Goal: Task Accomplishment & Management: Manage account settings

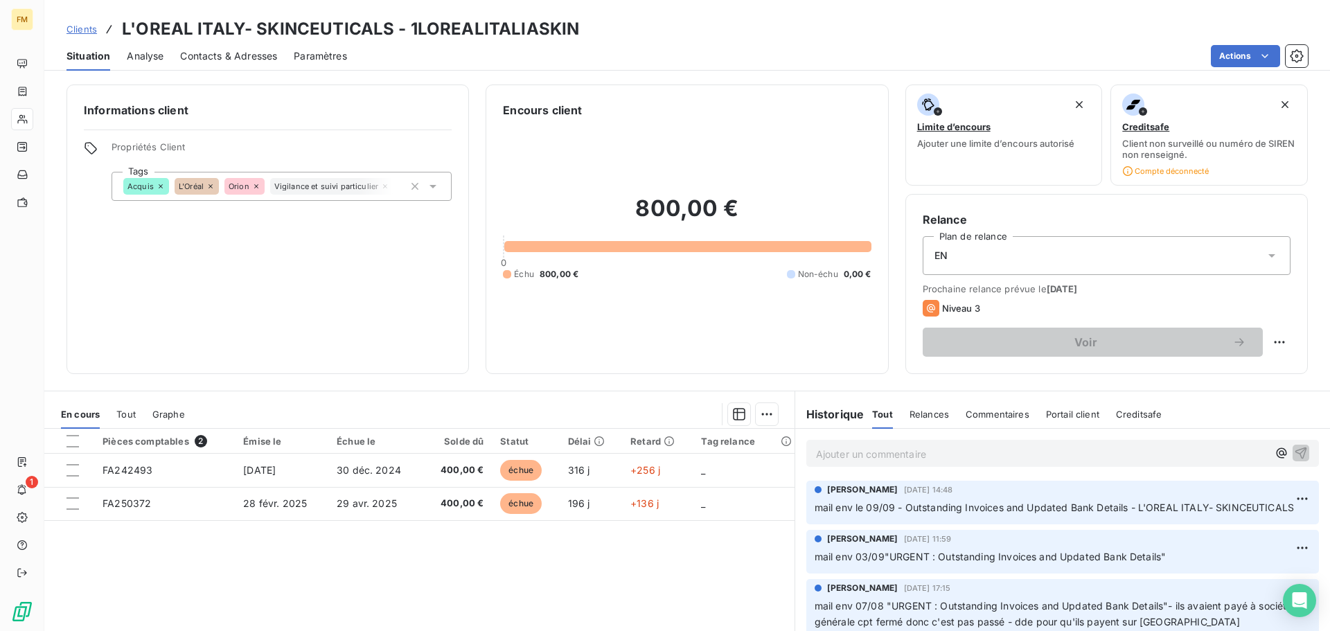
click at [86, 30] on span "Clients" at bounding box center [81, 29] width 30 height 11
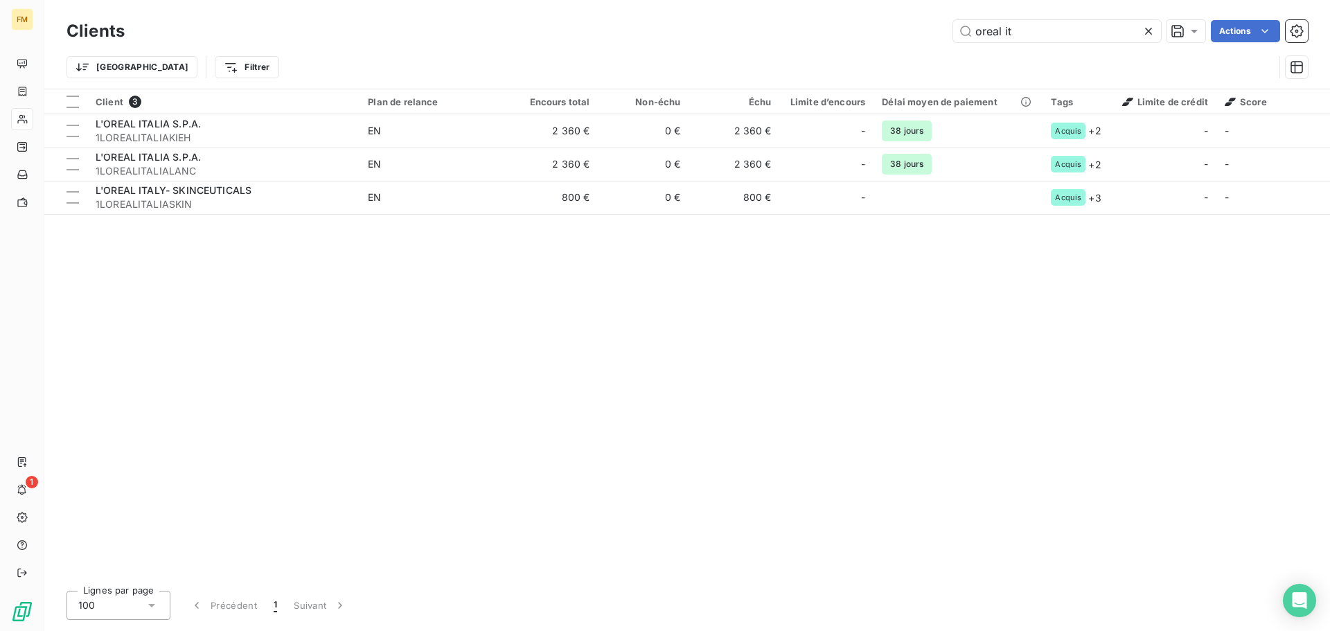
drag, startPoint x: 1024, startPoint y: 31, endPoint x: 726, endPoint y: 51, distance: 299.1
click at [758, 51] on div "Clients oreal it Actions Trier Filtrer" at bounding box center [686, 53] width 1241 height 72
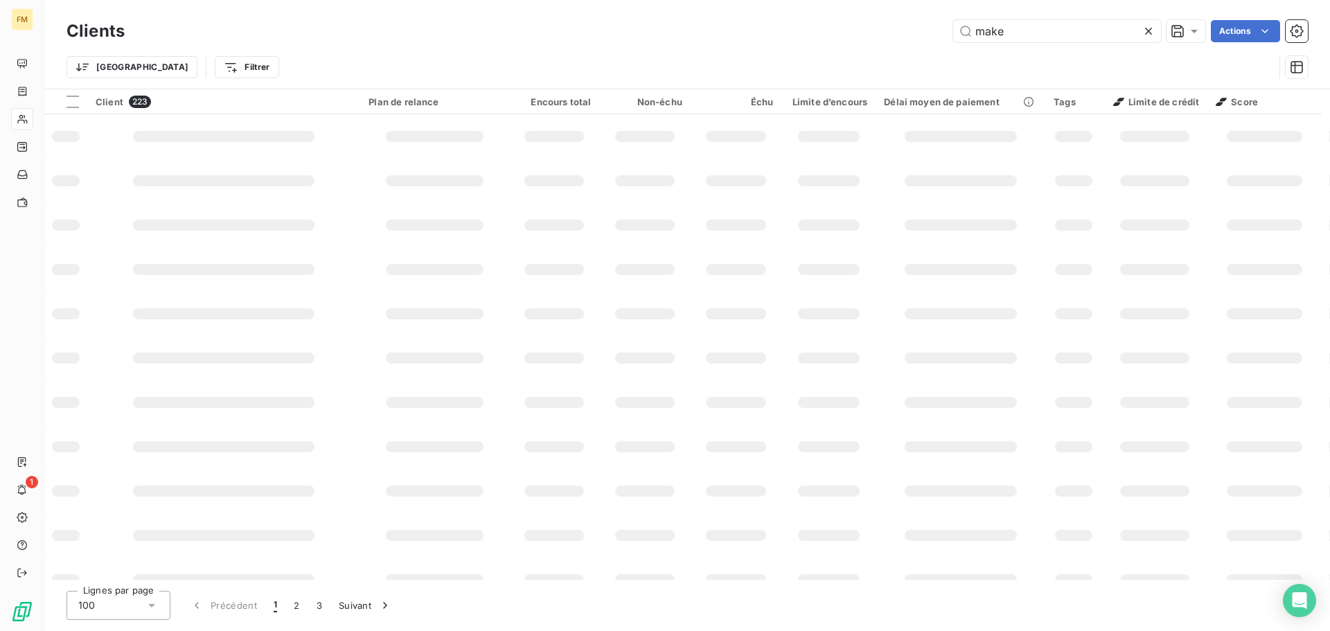
type input "make"
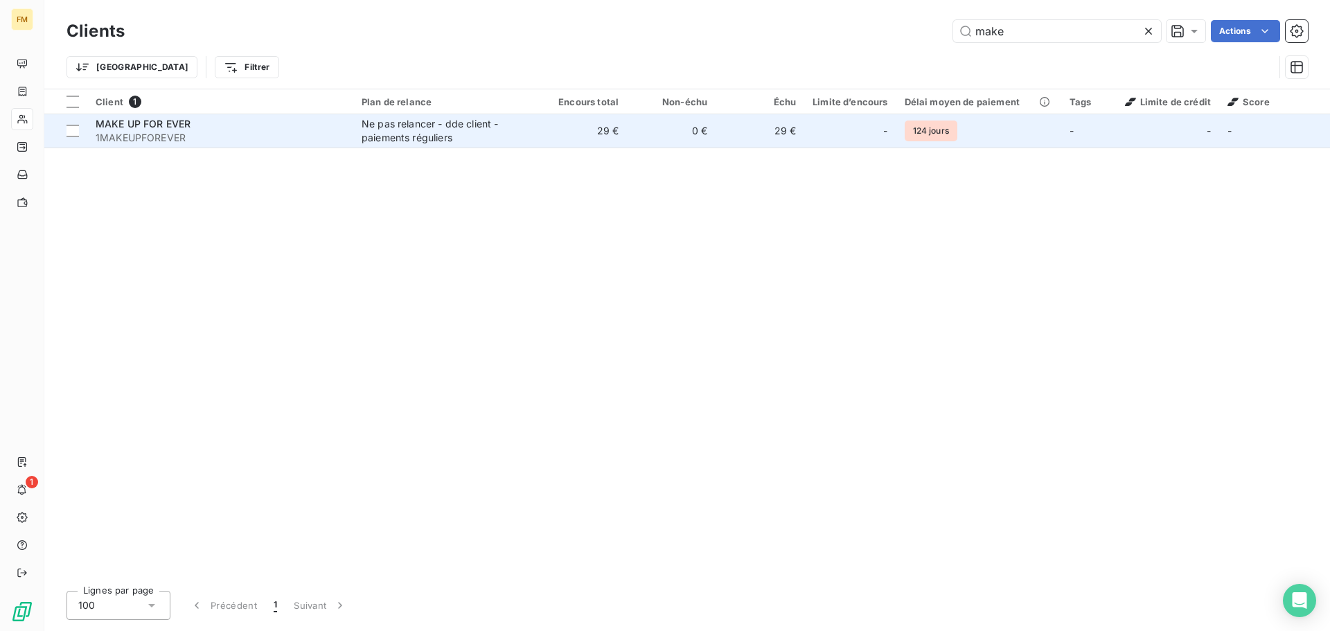
click at [293, 127] on div "MAKE UP FOR EVER" at bounding box center [220, 124] width 249 height 14
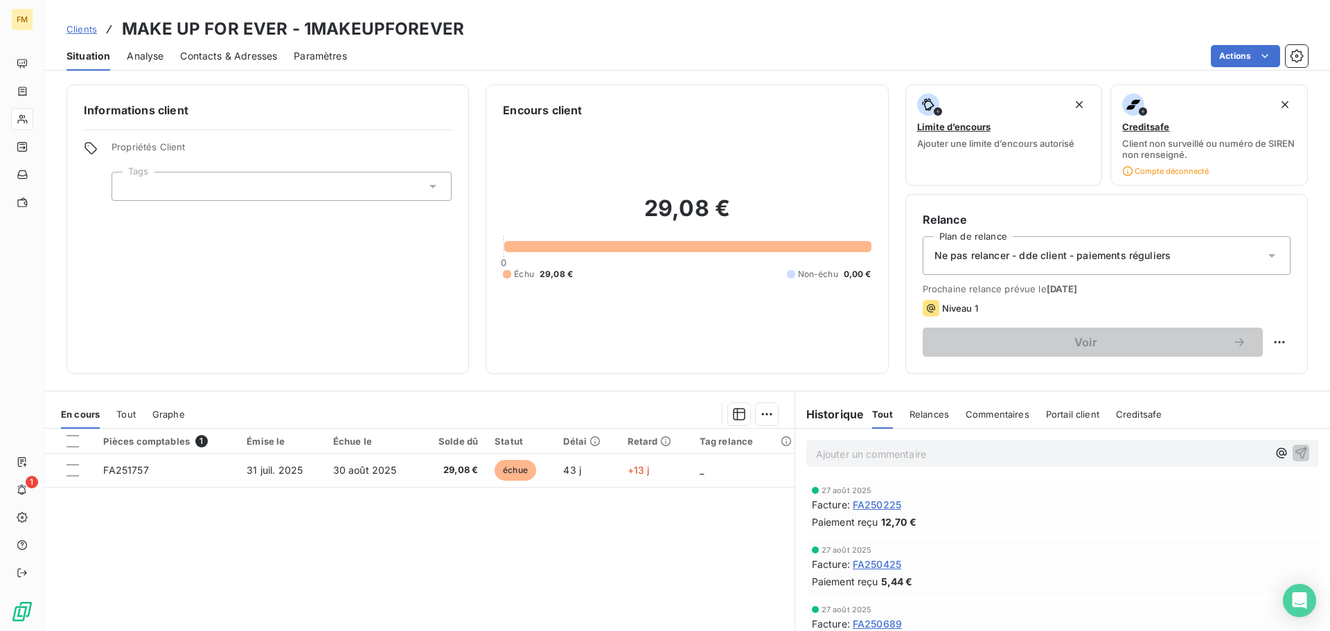
click at [73, 30] on span "Clients" at bounding box center [81, 29] width 30 height 11
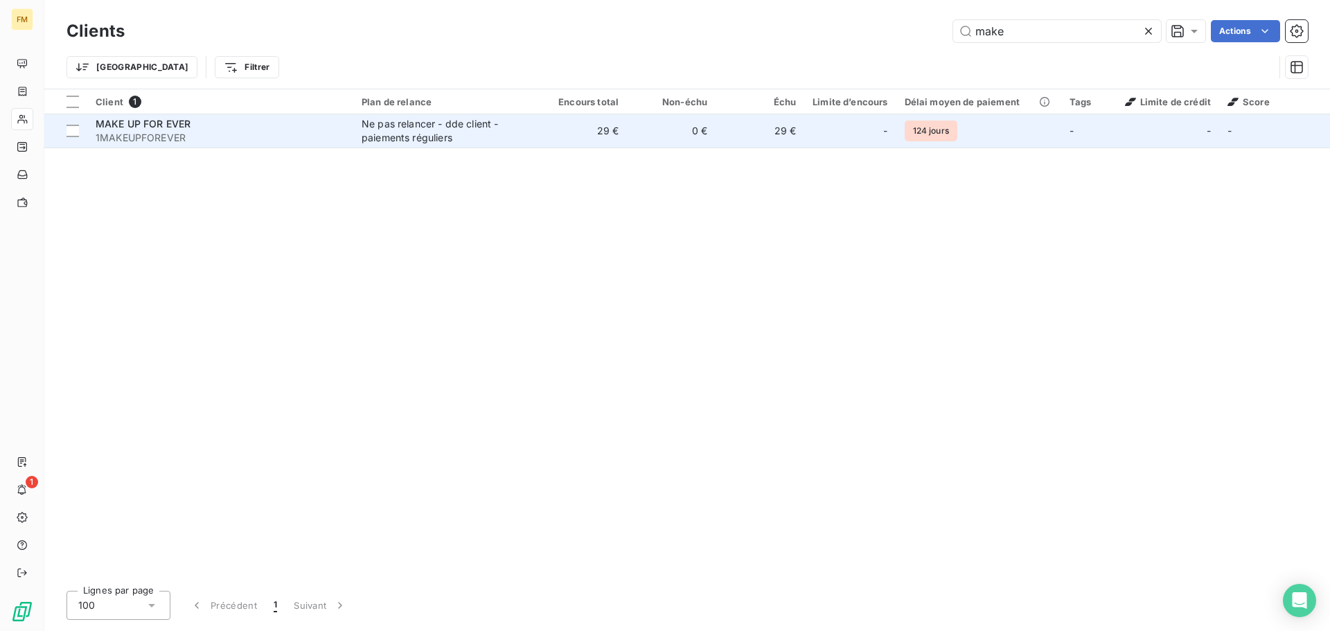
click at [150, 127] on span "MAKE UP FOR EVER" at bounding box center [143, 124] width 95 height 12
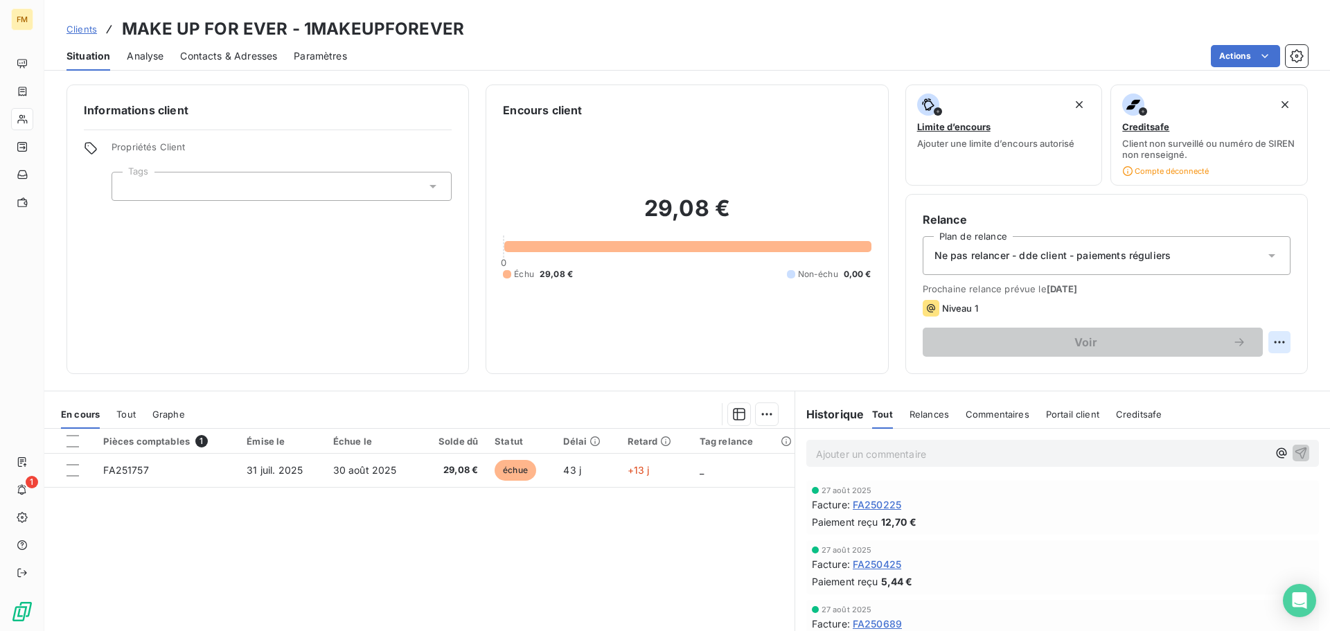
click at [1272, 342] on html "FM 1 Clients MAKE UP FOR EVER - 1MAKEUPFOREVER Situation Analyse Contacts & Adr…" at bounding box center [665, 315] width 1330 height 631
click at [1252, 373] on div "Replanifier cette action" at bounding box center [1212, 373] width 124 height 22
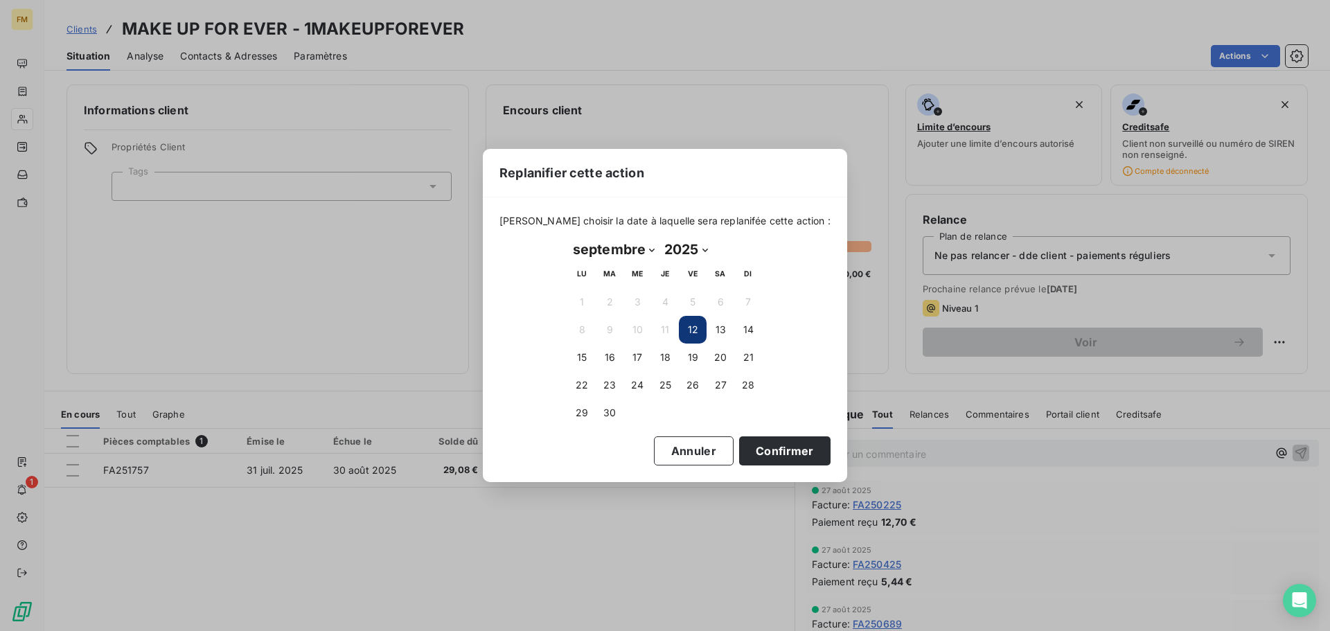
click at [705, 251] on select "2025 2026 2027 2028 2029 2030 2031 2032 2033 2034 2035" at bounding box center [685, 249] width 53 height 22
click at [603, 250] on select "janvier février mars avril mai juin juillet août septembre octobre novembre déc…" at bounding box center [613, 249] width 91 height 22
select select "11"
click at [568, 238] on select "janvier février mars avril mai juin juillet août septembre octobre novembre déc…" at bounding box center [613, 249] width 91 height 22
click at [694, 304] on button "5" at bounding box center [693, 302] width 28 height 28
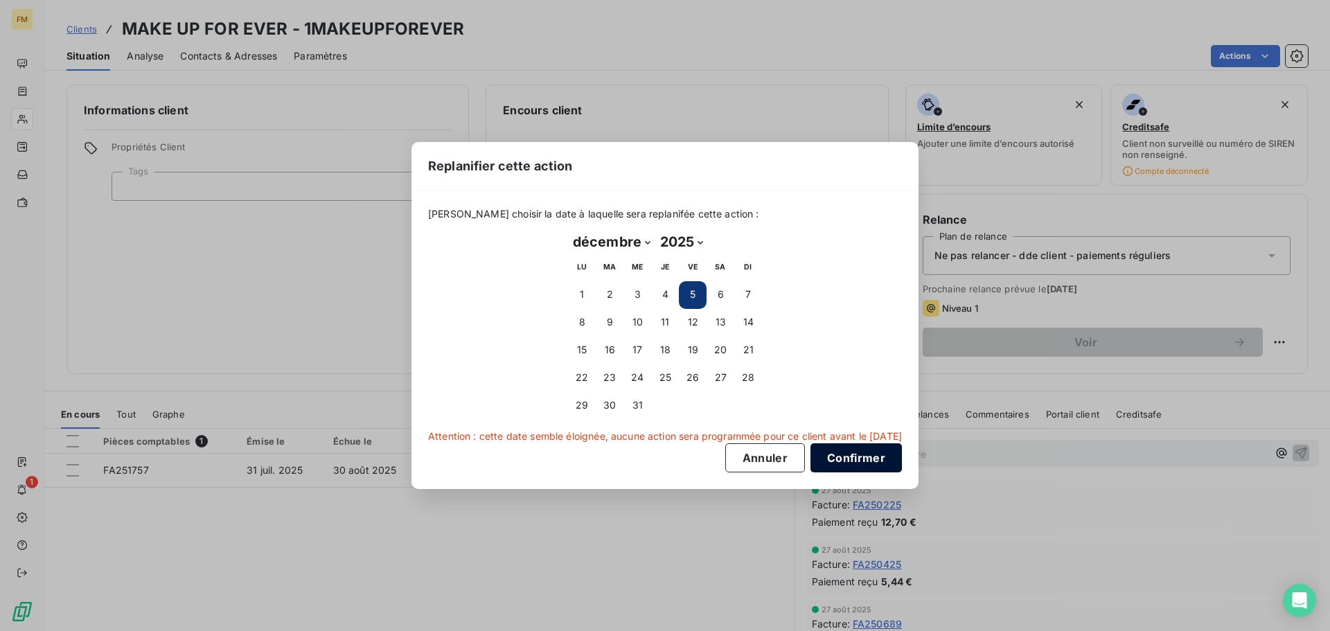
click at [863, 457] on button "Confirmer" at bounding box center [855, 457] width 91 height 29
